Goal: Task Accomplishment & Management: Manage account settings

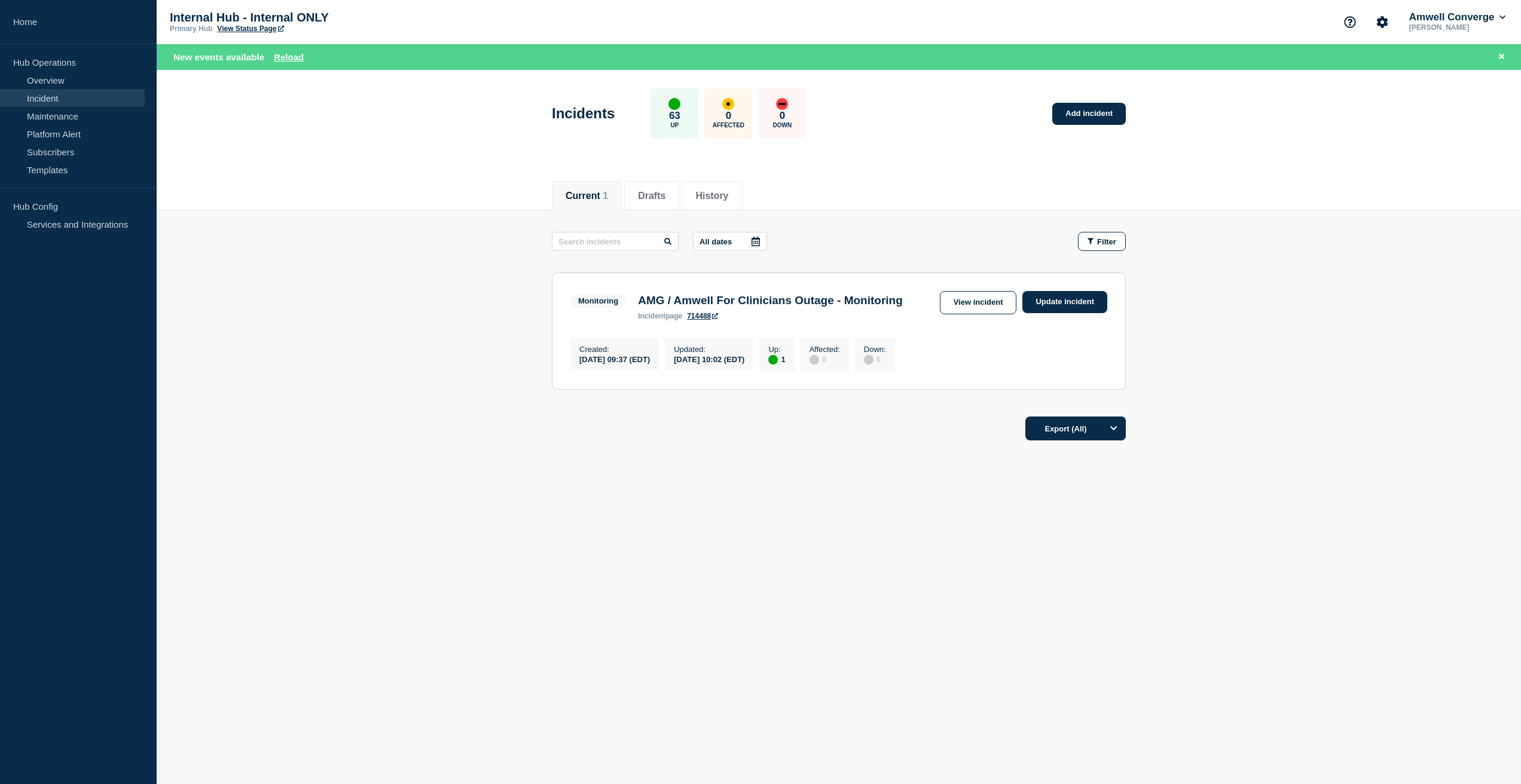
click at [1292, 360] on main "All dates Filter Monitoring 1 Up AMG / Amwell For Clinicians Outage - Monitorin…" at bounding box center [839, 309] width 1364 height 197
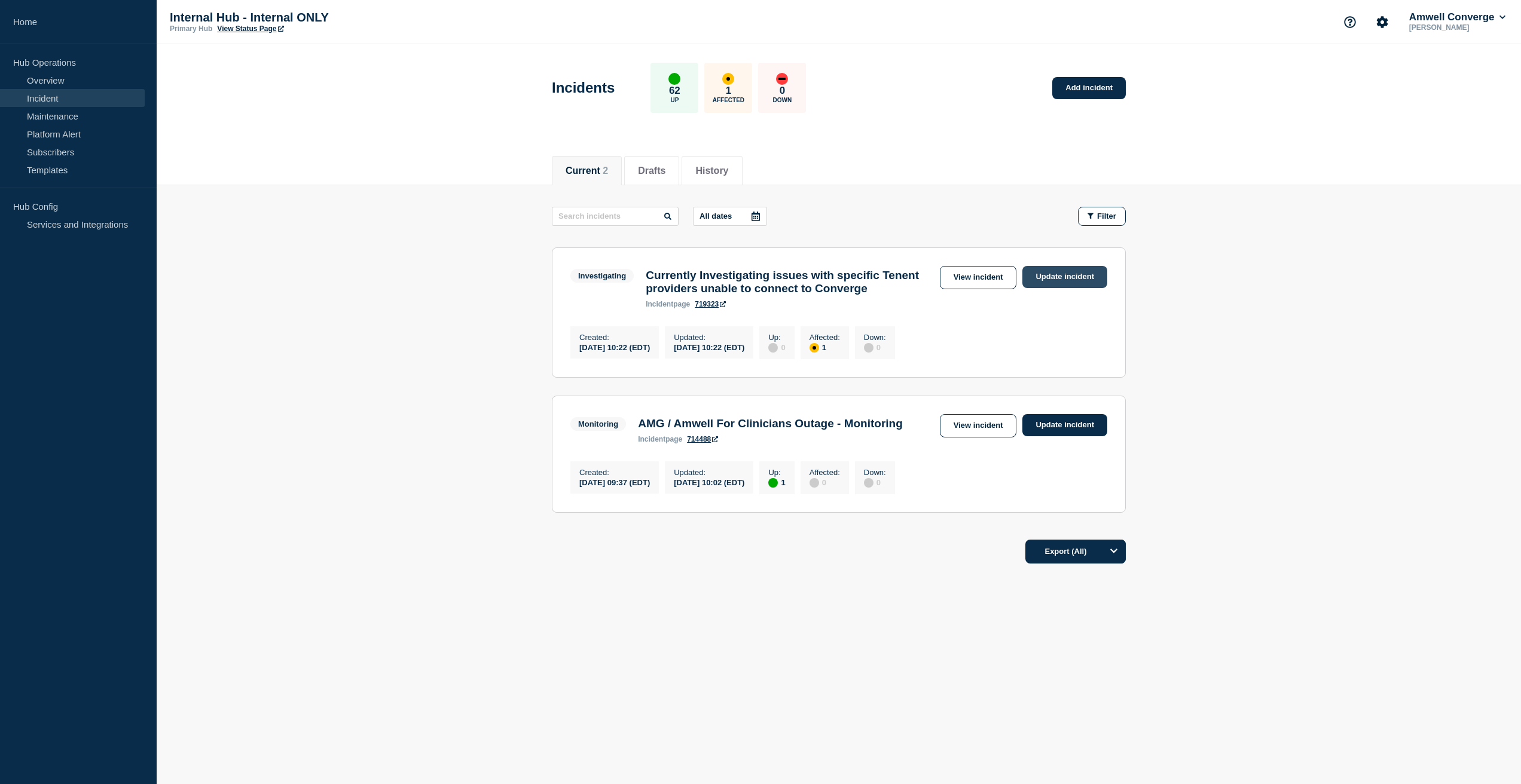
click at [1076, 280] on link "Update incident" at bounding box center [1064, 277] width 85 height 22
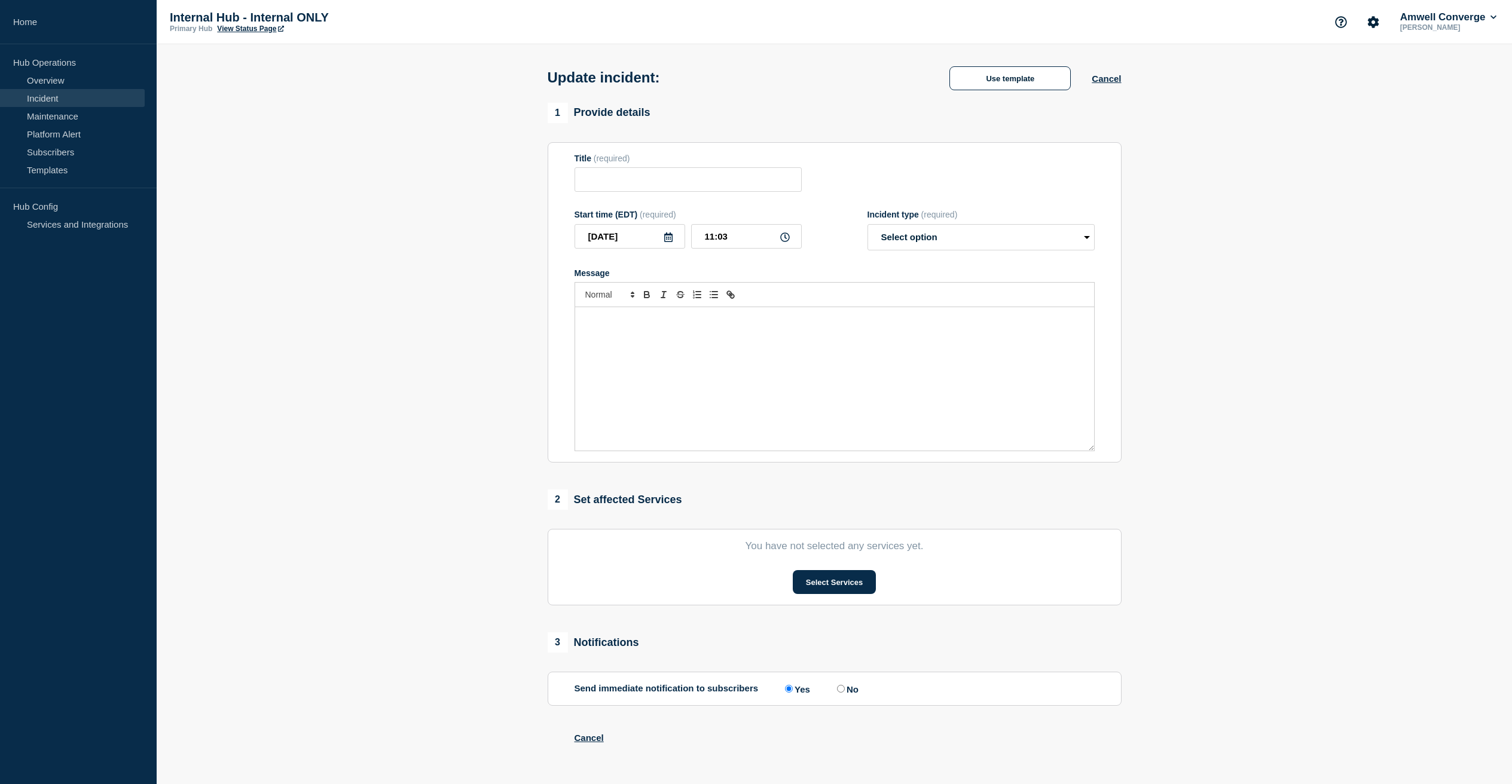
type input "Currently Investigating issues with specific Tenent providers unable to connect…"
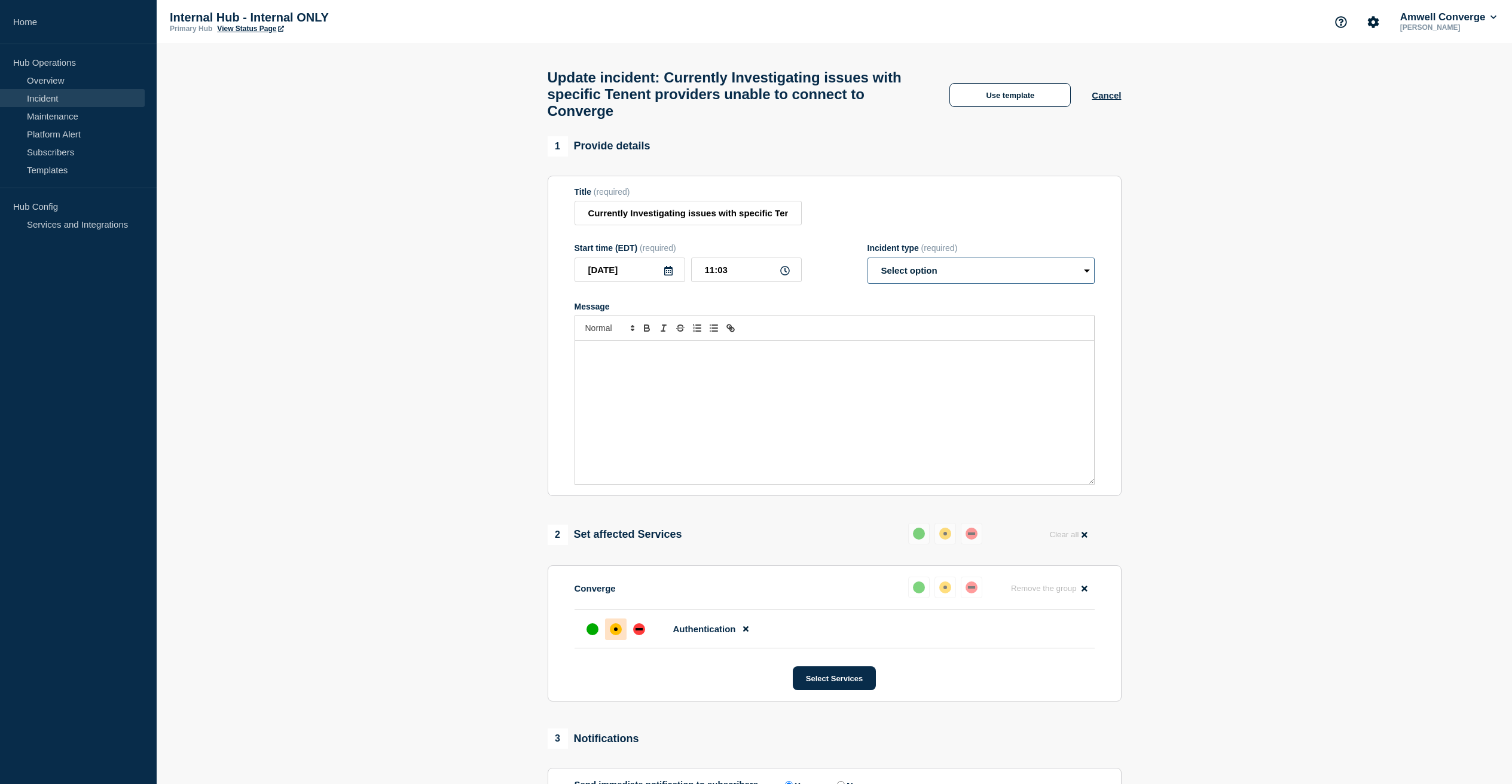
click at [1001, 284] on select "Select option Investigating Identified Monitoring Resolved" at bounding box center [981, 271] width 227 height 26
click at [1016, 92] on button "Use template" at bounding box center [1010, 95] width 122 height 24
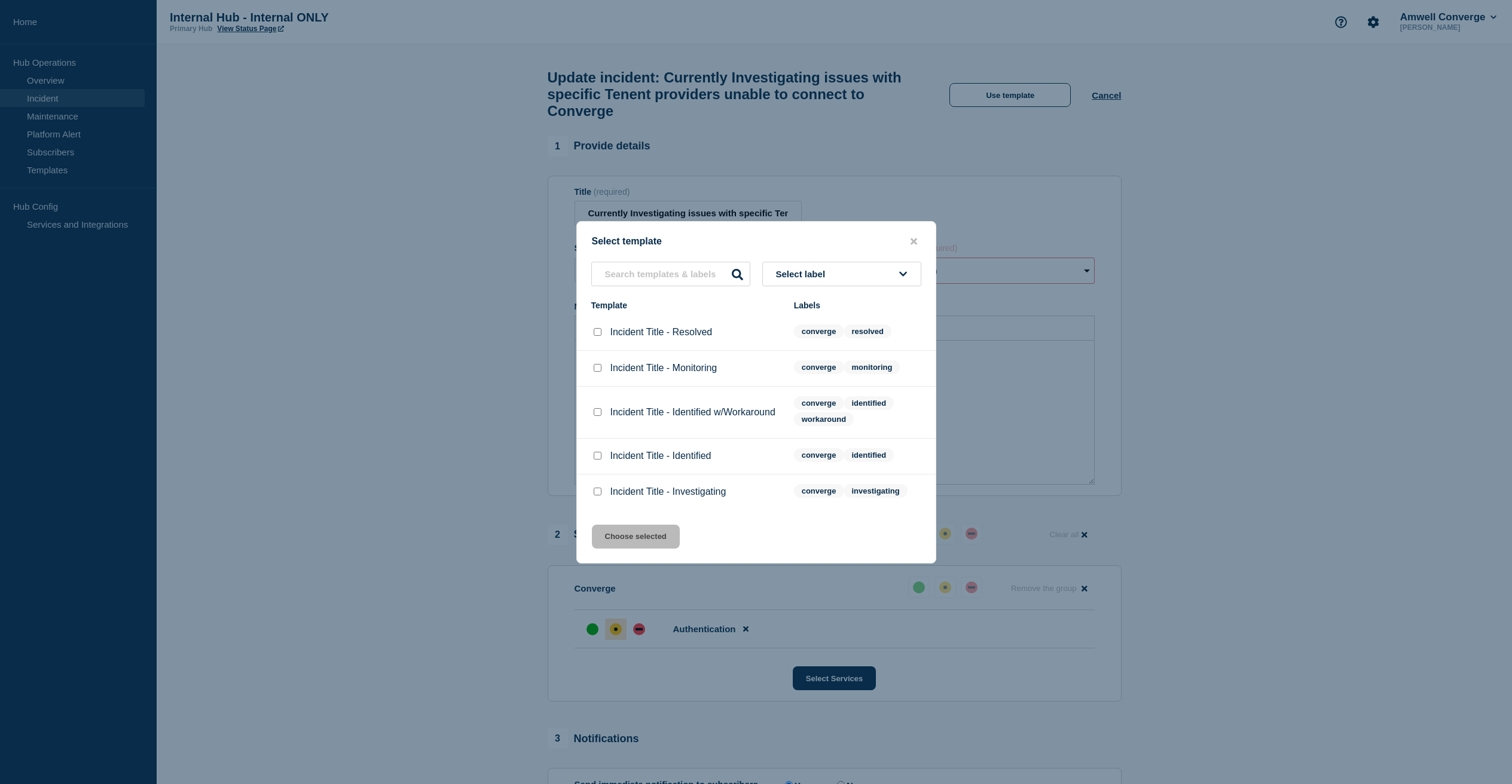
click at [593, 328] on input "Incident Title - Resolved checkbox" at bounding box center [597, 332] width 8 height 8
checkbox input "true"
click at [647, 549] on button "Choose selected" at bounding box center [636, 536] width 88 height 24
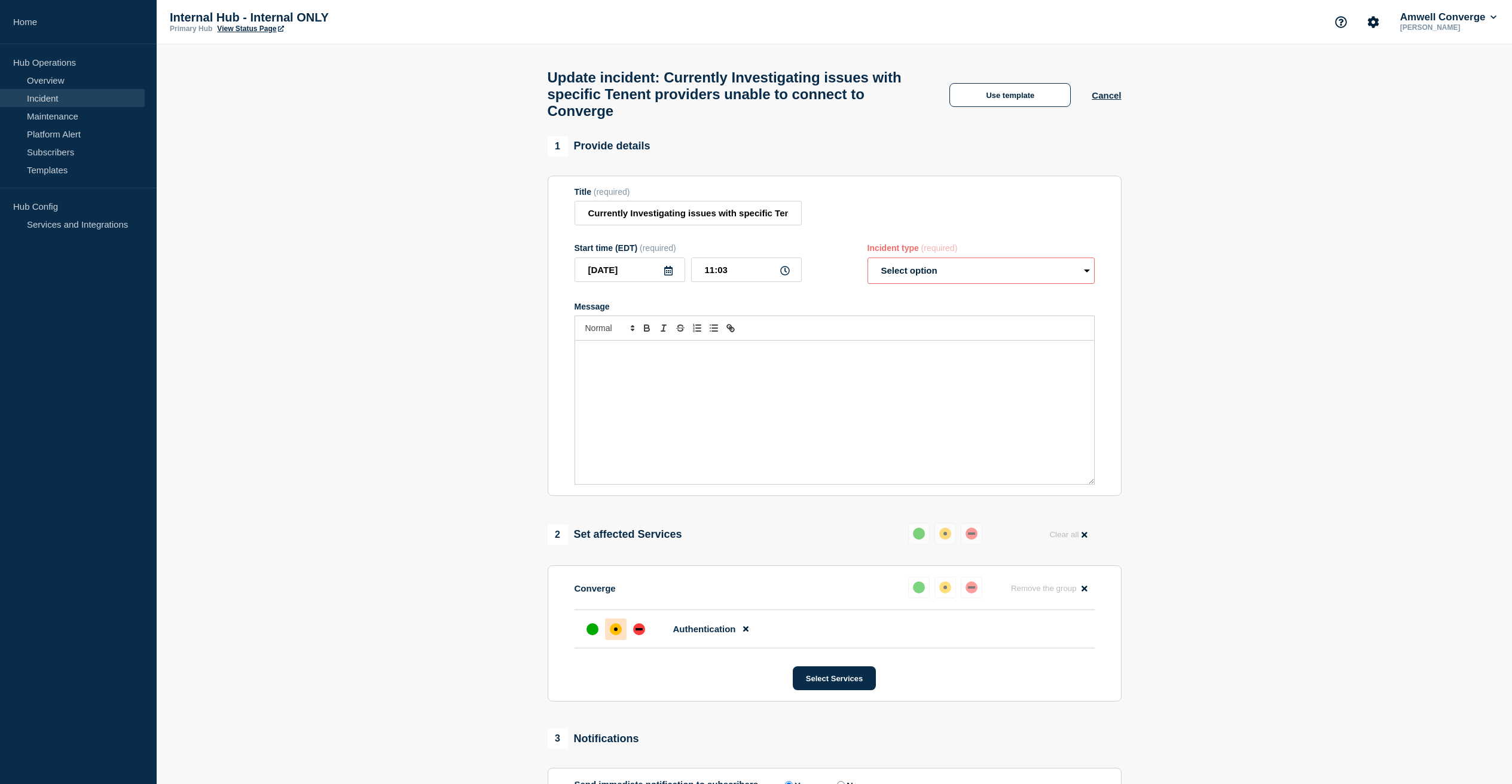
select select "resolved"
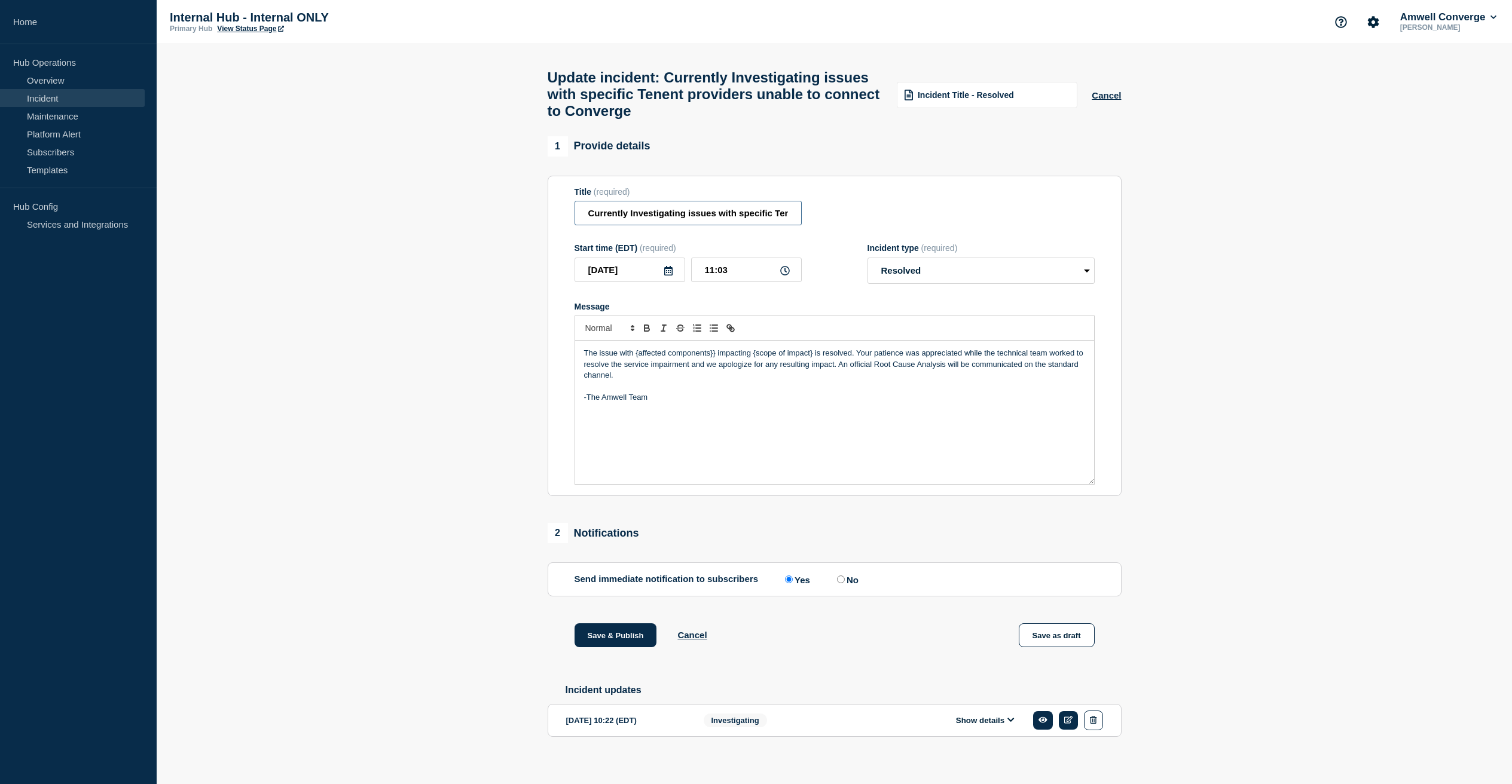
drag, startPoint x: 684, startPoint y: 226, endPoint x: 562, endPoint y: 213, distance: 122.7
click at [562, 213] on section "Title (required) Currently Investigating issues with specific Tenent providers …" at bounding box center [834, 336] width 574 height 321
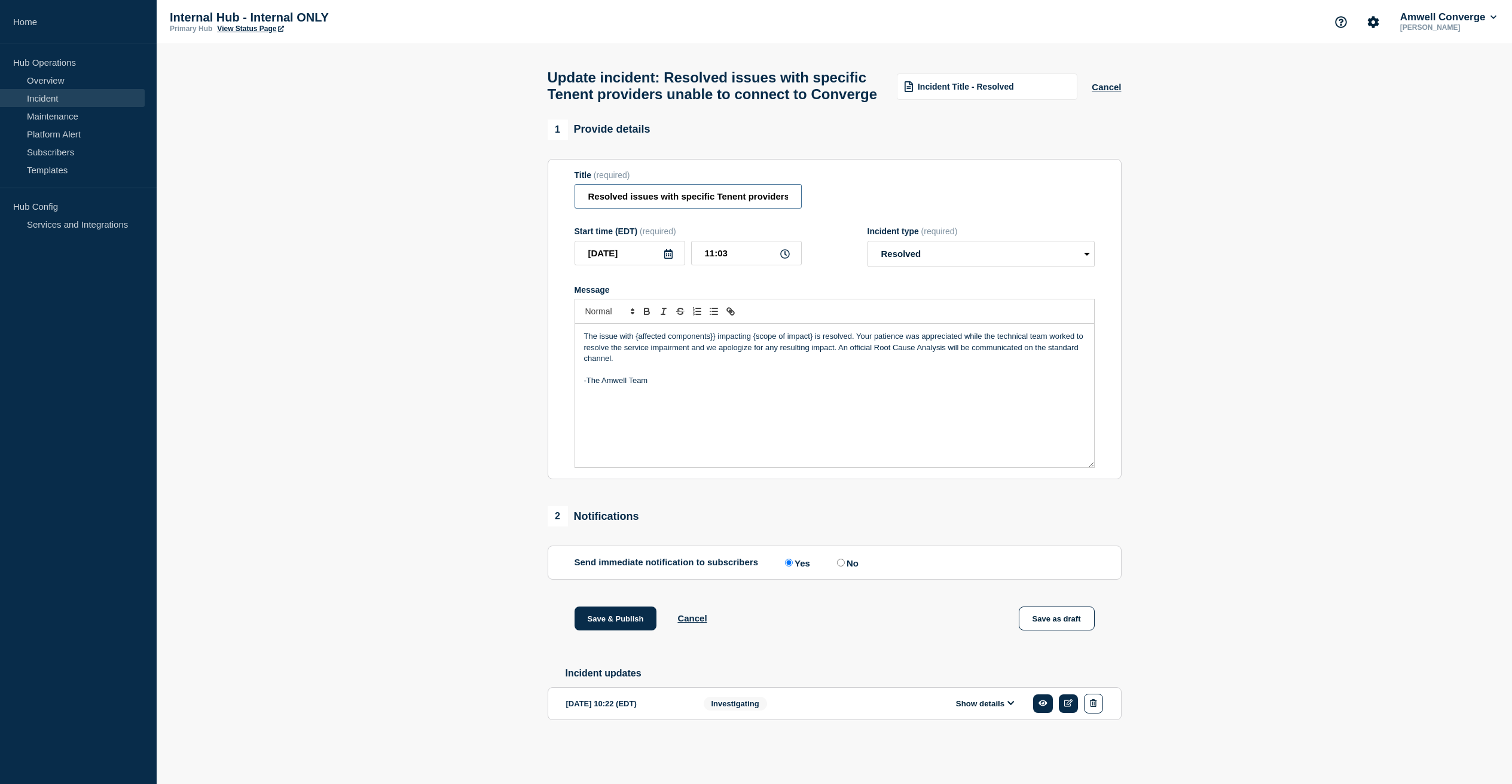
type input "Resolved issues with specific Tenent providers unable to connect to Converge"
drag, startPoint x: 716, startPoint y: 349, endPoint x: 687, endPoint y: 348, distance: 29.0
click at [687, 348] on p "The issue with {affected components}} impacting {scope of impact} is resolved. …" at bounding box center [834, 347] width 501 height 33
drag, startPoint x: 814, startPoint y: 349, endPoint x: 637, endPoint y: 347, distance: 177.0
click at [637, 347] on p "The issue with {affected components}} impacting {scope of impact} is resolved. …" at bounding box center [834, 347] width 501 height 33
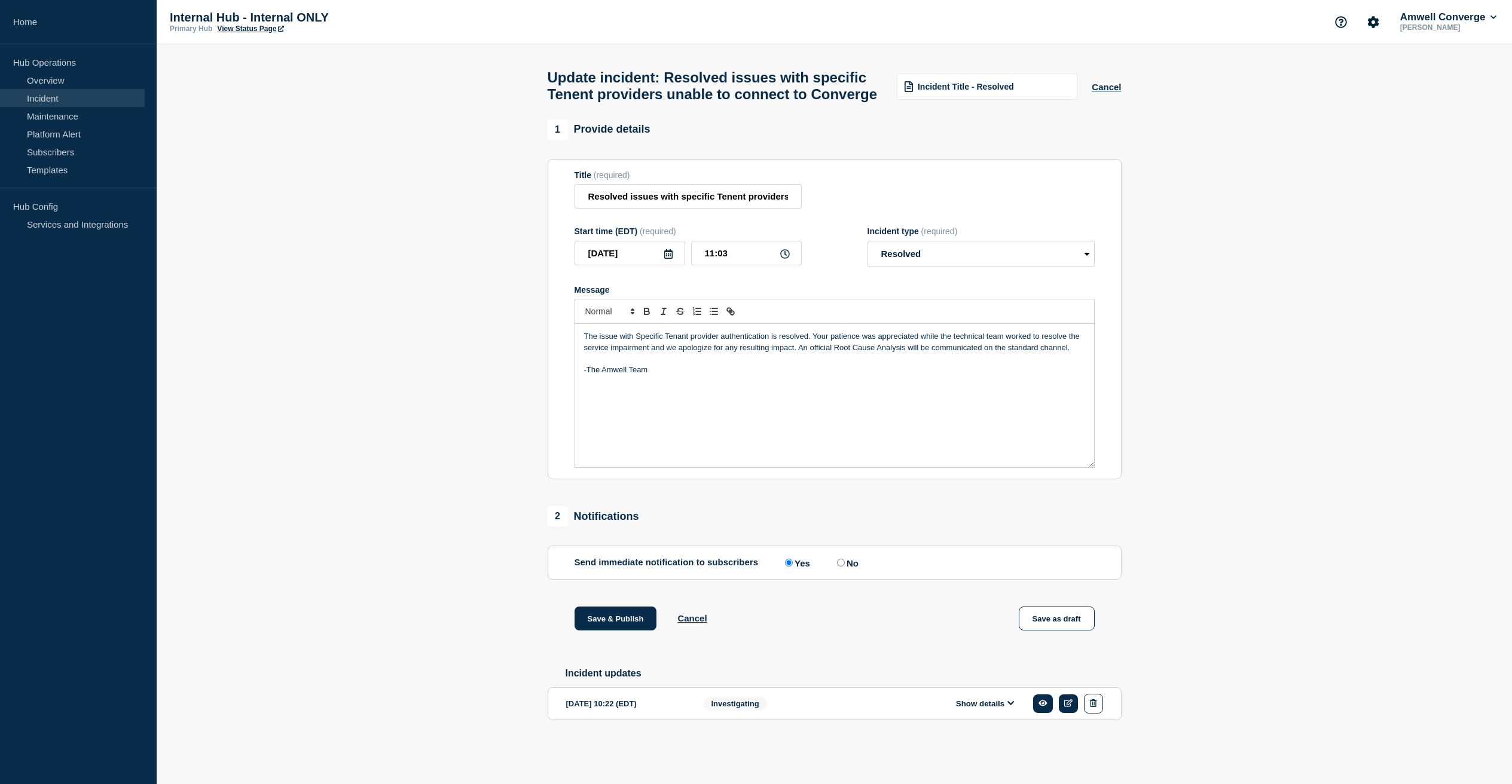
scroll to position [10, 0]
click at [593, 626] on button "Save & Publish" at bounding box center [615, 619] width 82 height 24
